Goal: Find specific page/section: Find specific page/section

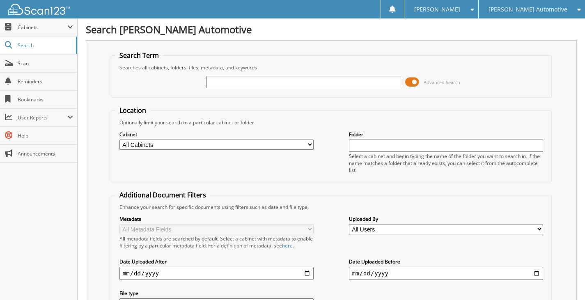
click at [333, 82] on input "text" at bounding box center [303, 82] width 194 height 12
click at [253, 81] on input "text" at bounding box center [303, 82] width 194 height 12
type input "25817"
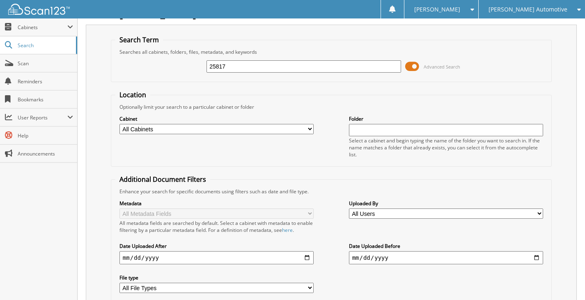
scroll to position [198, 0]
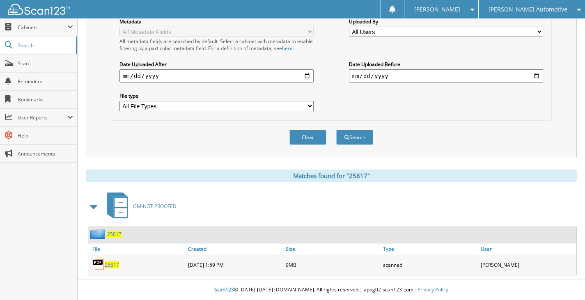
click at [119, 233] on span "25817" at bounding box center [114, 234] width 14 height 7
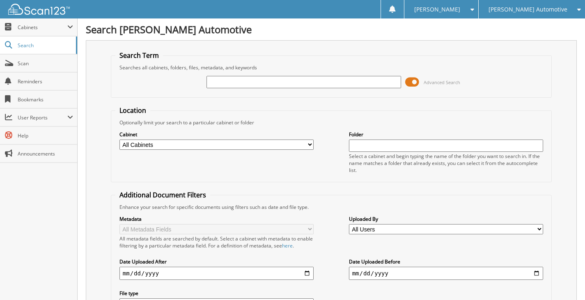
click at [233, 80] on input "text" at bounding box center [303, 82] width 194 height 12
type input "25820"
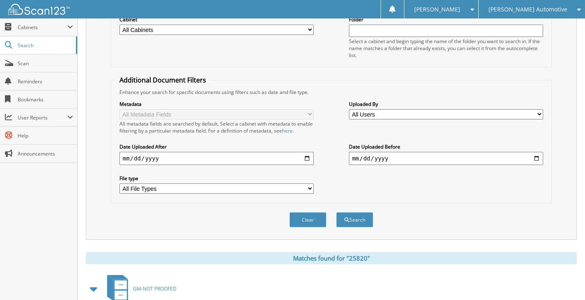
scroll to position [218, 0]
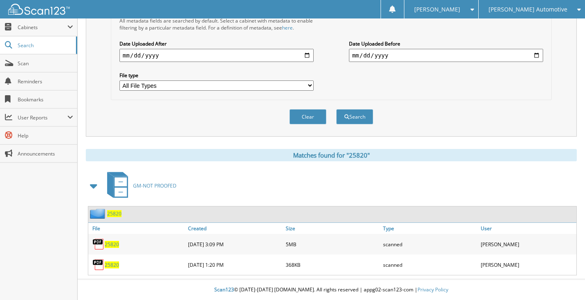
click at [111, 214] on span "25820" at bounding box center [114, 213] width 14 height 7
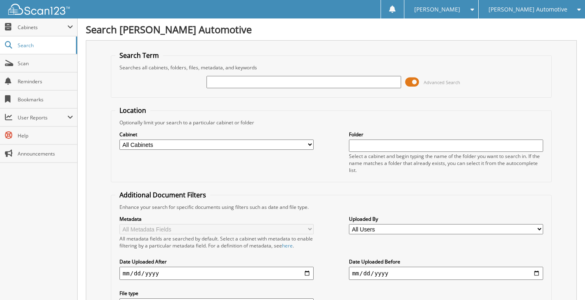
click at [269, 82] on input "text" at bounding box center [303, 82] width 194 height 12
type input "25790"
drag, startPoint x: 247, startPoint y: 83, endPoint x: 195, endPoint y: 85, distance: 51.7
click at [195, 85] on div "25790 Advanced Search" at bounding box center [331, 82] width 432 height 22
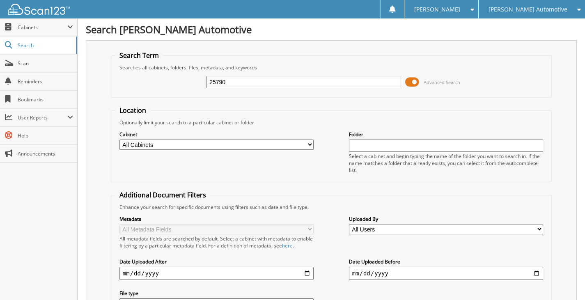
click at [417, 84] on span at bounding box center [412, 82] width 14 height 12
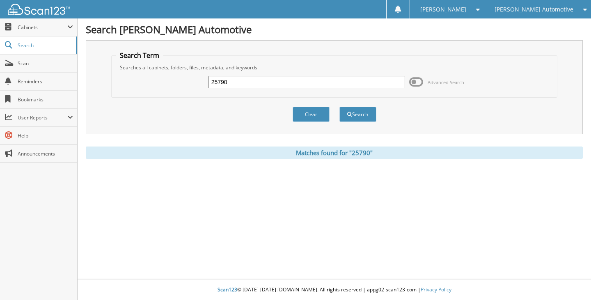
click at [298, 83] on input "25790" at bounding box center [306, 82] width 197 height 12
drag, startPoint x: 279, startPoint y: 82, endPoint x: 206, endPoint y: 88, distance: 73.6
click at [206, 88] on div "25790 Advanced Search" at bounding box center [334, 82] width 437 height 22
type input "25791"
click at [339, 107] on button "Search" at bounding box center [357, 114] width 37 height 15
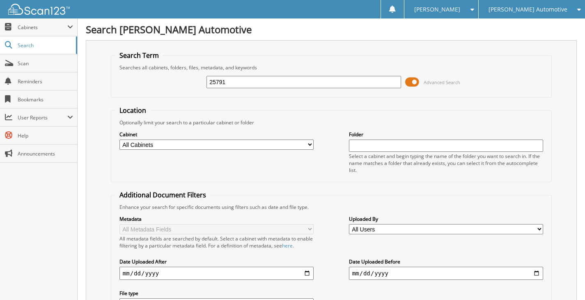
drag, startPoint x: 239, startPoint y: 80, endPoint x: 179, endPoint y: 87, distance: 60.2
click at [179, 87] on div "25791 Advanced Search" at bounding box center [331, 82] width 432 height 22
type input "25827"
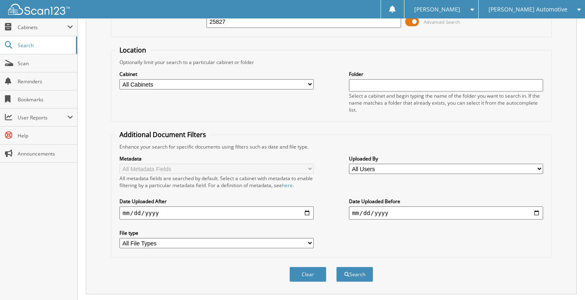
scroll to position [205, 0]
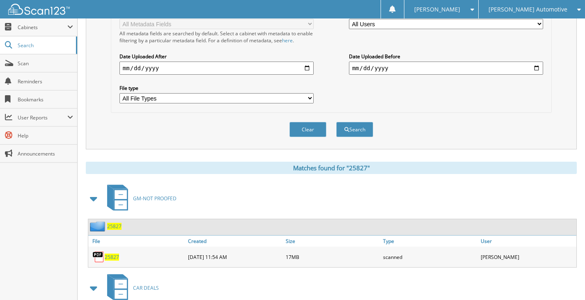
click at [113, 228] on span "25827" at bounding box center [114, 226] width 14 height 7
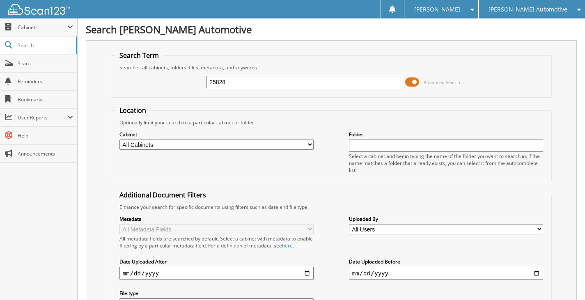
type input "25828"
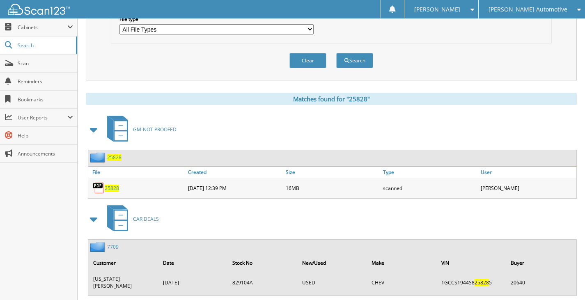
scroll to position [287, 0]
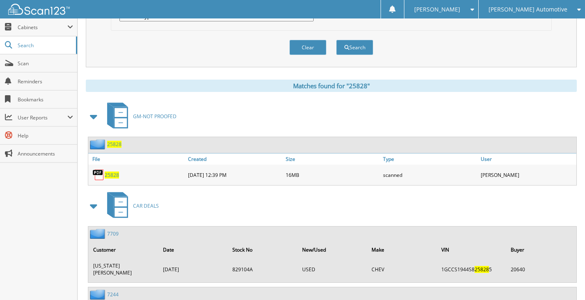
click at [110, 146] on span "25828" at bounding box center [114, 144] width 14 height 7
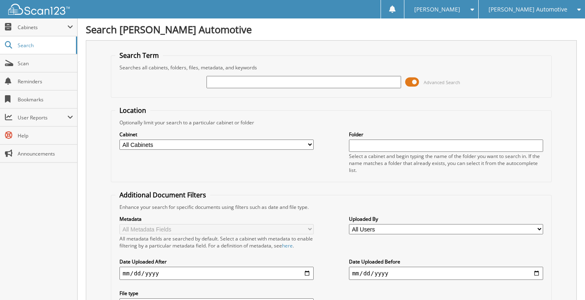
click at [233, 79] on input "text" at bounding box center [303, 82] width 194 height 12
type input "25817"
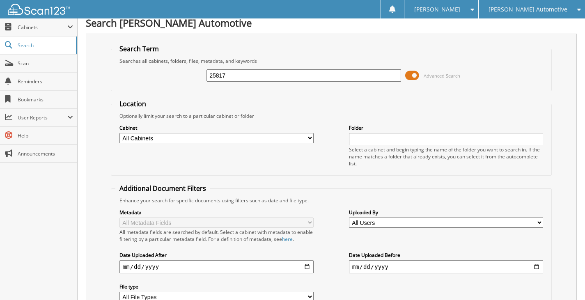
scroll to position [198, 0]
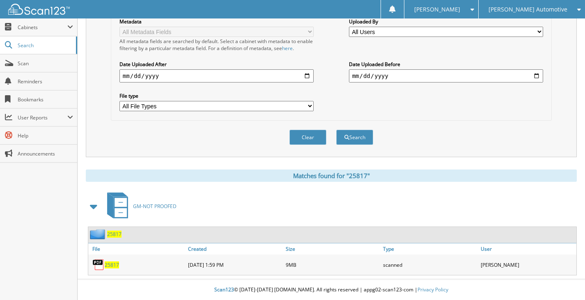
click at [113, 234] on span "25817" at bounding box center [114, 234] width 14 height 7
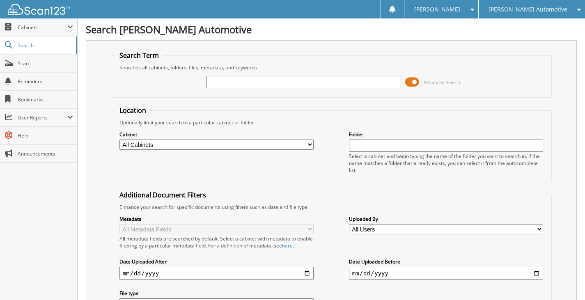
click at [224, 82] on input "text" at bounding box center [303, 82] width 194 height 12
type input "25820"
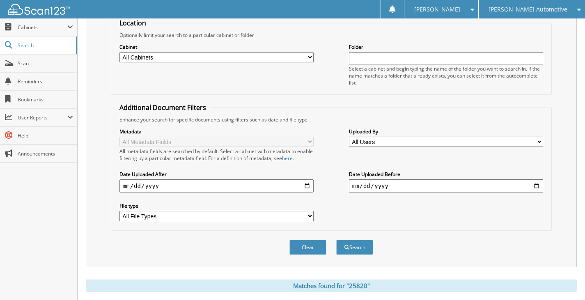
scroll to position [205, 0]
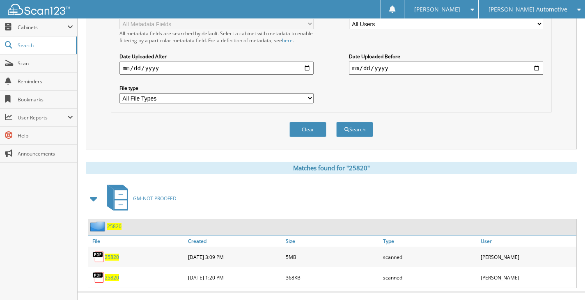
click at [112, 226] on span "25820" at bounding box center [114, 226] width 14 height 7
